Goal: Entertainment & Leisure: Consume media (video, audio)

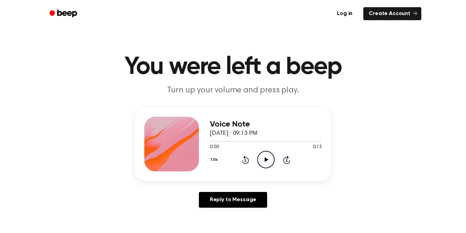
click at [263, 155] on icon "Play Audio" at bounding box center [265, 159] width 17 height 17
click at [264, 160] on icon "Play Audio" at bounding box center [265, 159] width 17 height 17
click at [213, 141] on div at bounding box center [230, 141] width 40 height 1
drag, startPoint x: 211, startPoint y: 141, endPoint x: 205, endPoint y: 142, distance: 5.9
click at [205, 142] on div "Voice Note September 11, 2025 · 08:38 PM 0:02 0:27 Your browser does not suppor…" at bounding box center [233, 144] width 197 height 74
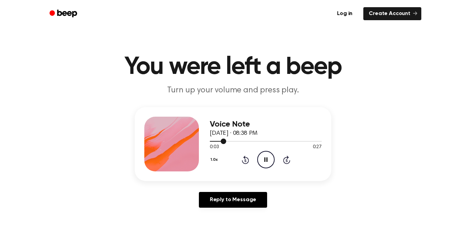
click at [210, 141] on div at bounding box center [266, 141] width 112 height 1
click at [265, 155] on icon "Play Audio" at bounding box center [265, 159] width 17 height 17
click at [258, 155] on icon "Play Audio" at bounding box center [265, 159] width 17 height 17
click at [270, 161] on icon "Play Audio" at bounding box center [265, 159] width 17 height 17
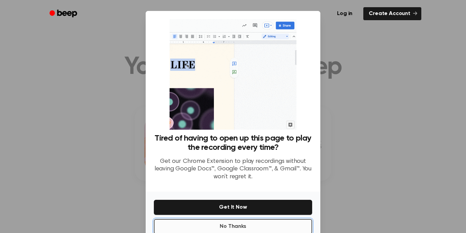
click at [278, 226] on button "No Thanks" at bounding box center [233, 226] width 158 height 15
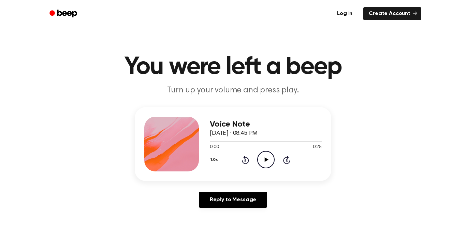
click at [267, 157] on icon "Play Audio" at bounding box center [265, 159] width 17 height 17
click at [260, 155] on icon "Play Audio" at bounding box center [265, 159] width 17 height 17
click at [270, 156] on icon "Play Audio" at bounding box center [265, 159] width 17 height 17
click at [269, 155] on icon "Play Audio" at bounding box center [265, 159] width 17 height 17
click at [271, 153] on circle at bounding box center [266, 159] width 17 height 17
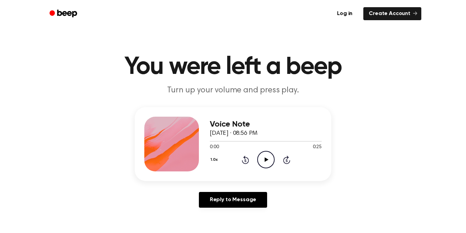
click at [267, 156] on icon "Play Audio" at bounding box center [265, 159] width 17 height 17
click at [268, 158] on icon "Play Audio" at bounding box center [265, 159] width 17 height 17
click at [262, 161] on icon "Play Audio" at bounding box center [265, 159] width 17 height 17
click at [267, 151] on icon "Play Audio" at bounding box center [265, 159] width 17 height 17
click at [271, 161] on icon "Play Audio" at bounding box center [265, 159] width 17 height 17
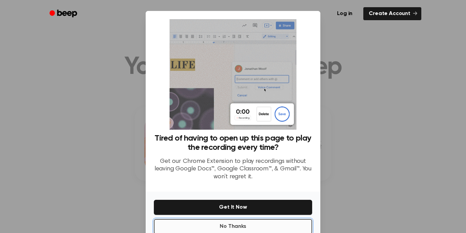
click at [271, 229] on button "No Thanks" at bounding box center [233, 226] width 158 height 15
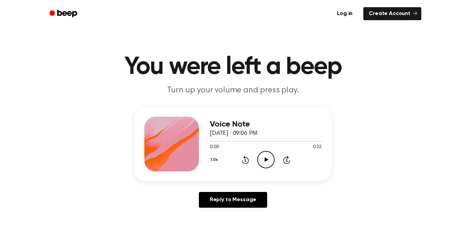
click at [268, 155] on icon "Play Audio" at bounding box center [265, 159] width 17 height 17
click at [264, 154] on icon "Pause Audio" at bounding box center [265, 159] width 17 height 17
click at [211, 139] on div at bounding box center [266, 140] width 112 height 5
drag, startPoint x: 210, startPoint y: 141, endPoint x: 204, endPoint y: 141, distance: 5.8
click at [204, 141] on div "Voice Note [DATE] · 09:06 PM 0:00 0:32 Your browser does not support the [objec…" at bounding box center [233, 144] width 197 height 74
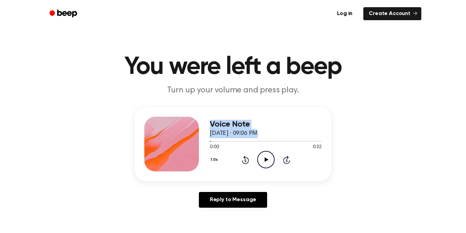
click at [263, 161] on icon "Play Audio" at bounding box center [265, 159] width 17 height 17
click at [258, 159] on icon "Play Audio" at bounding box center [265, 159] width 17 height 17
